Goal: Browse casually

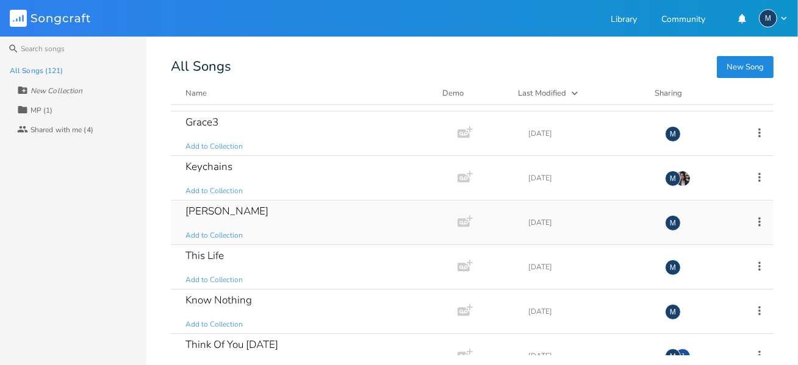
scroll to position [366, 0]
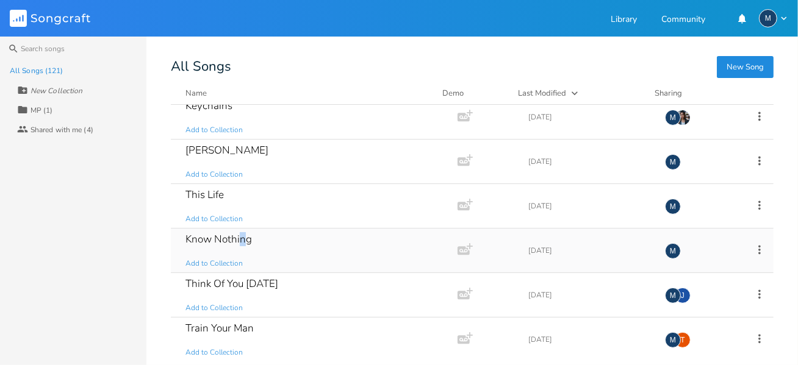
click at [242, 234] on div "Know Nothing" at bounding box center [218, 239] width 66 height 10
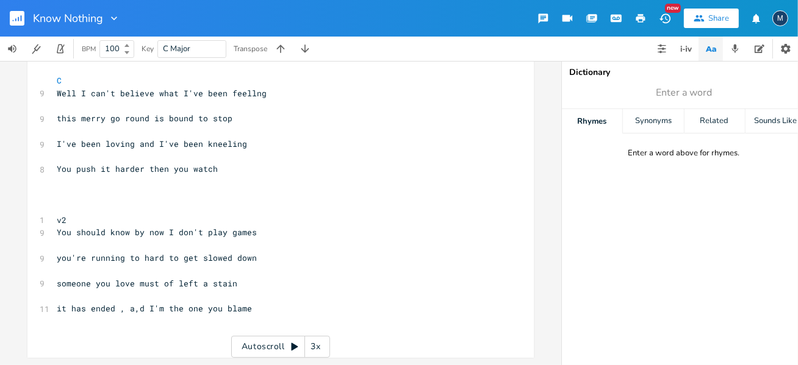
scroll to position [40, 0]
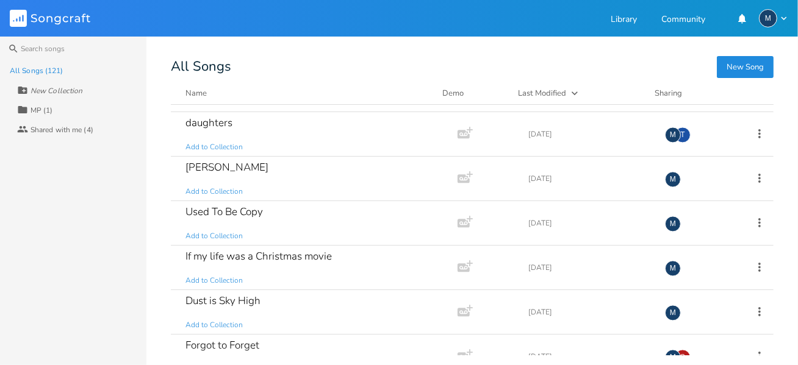
scroll to position [2013, 0]
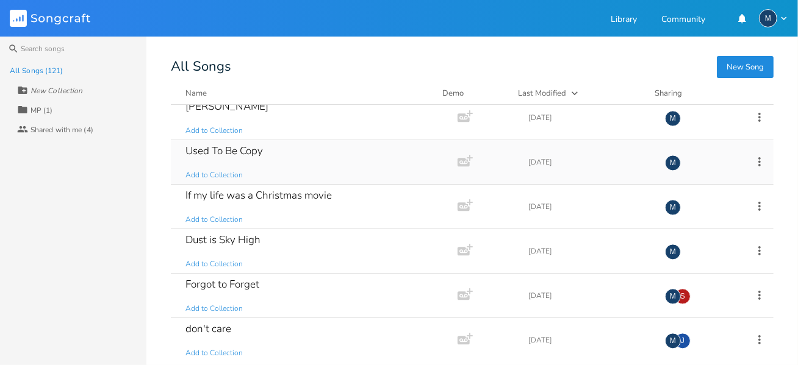
click at [254, 146] on div "Used To Be Copy" at bounding box center [223, 151] width 77 height 10
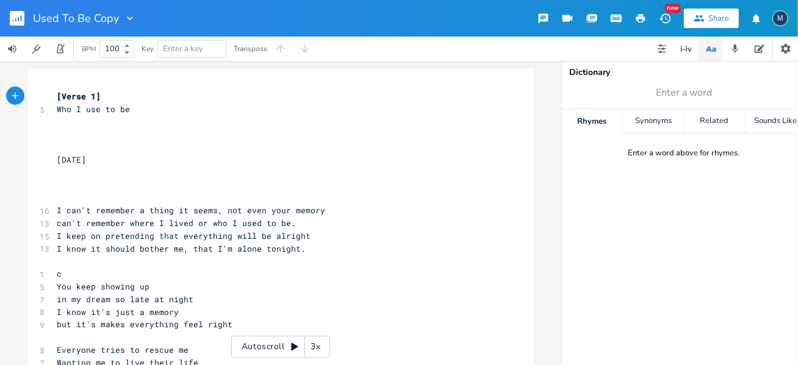
scroll to position [61, 0]
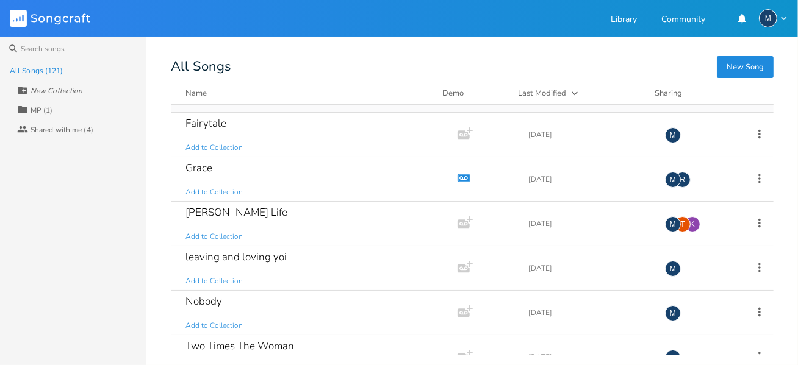
scroll to position [3660, 0]
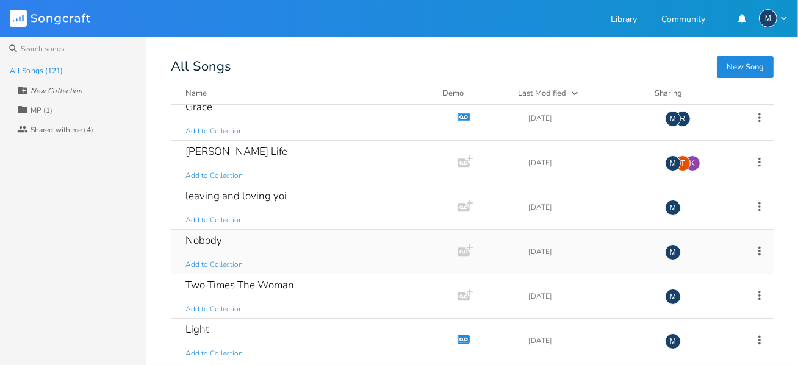
click at [221, 230] on div "Nobody Add to Collection" at bounding box center [311, 252] width 253 height 44
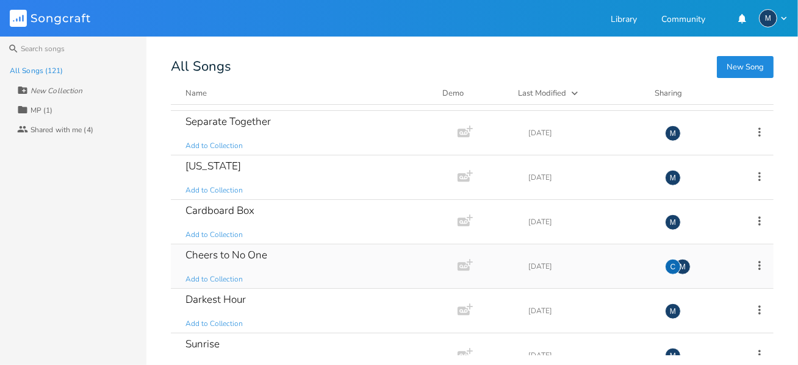
scroll to position [4502, 0]
